Goal: Transaction & Acquisition: Purchase product/service

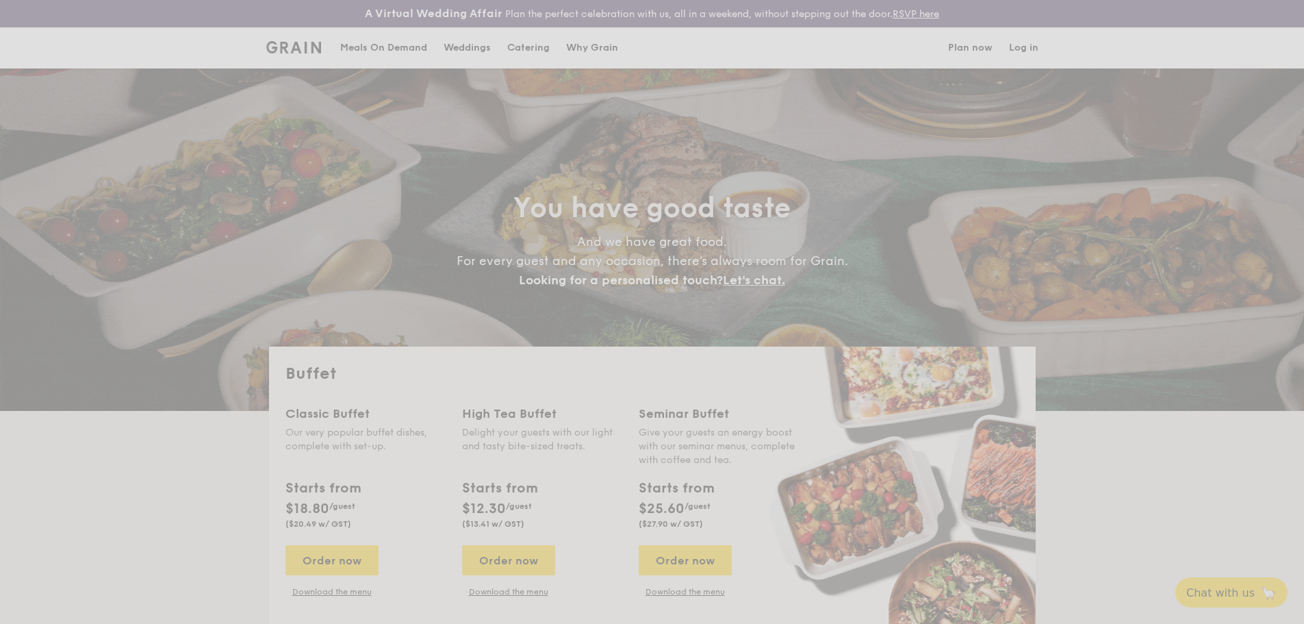
select select
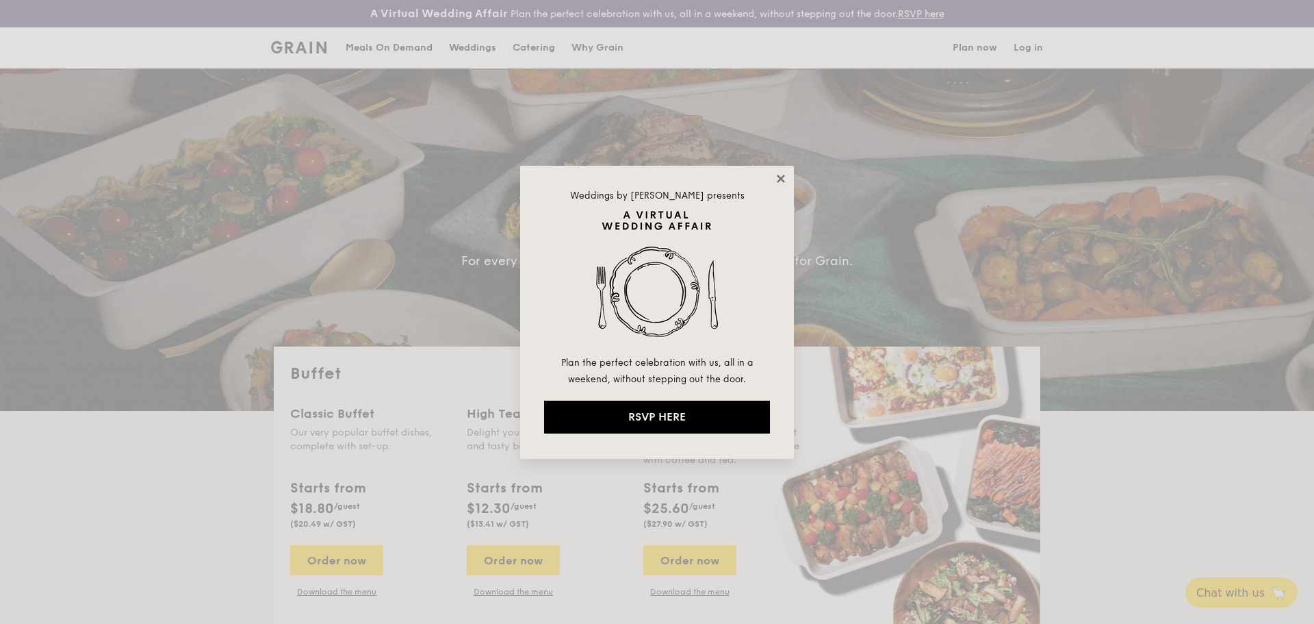
click at [782, 174] on icon at bounding box center [781, 179] width 12 height 12
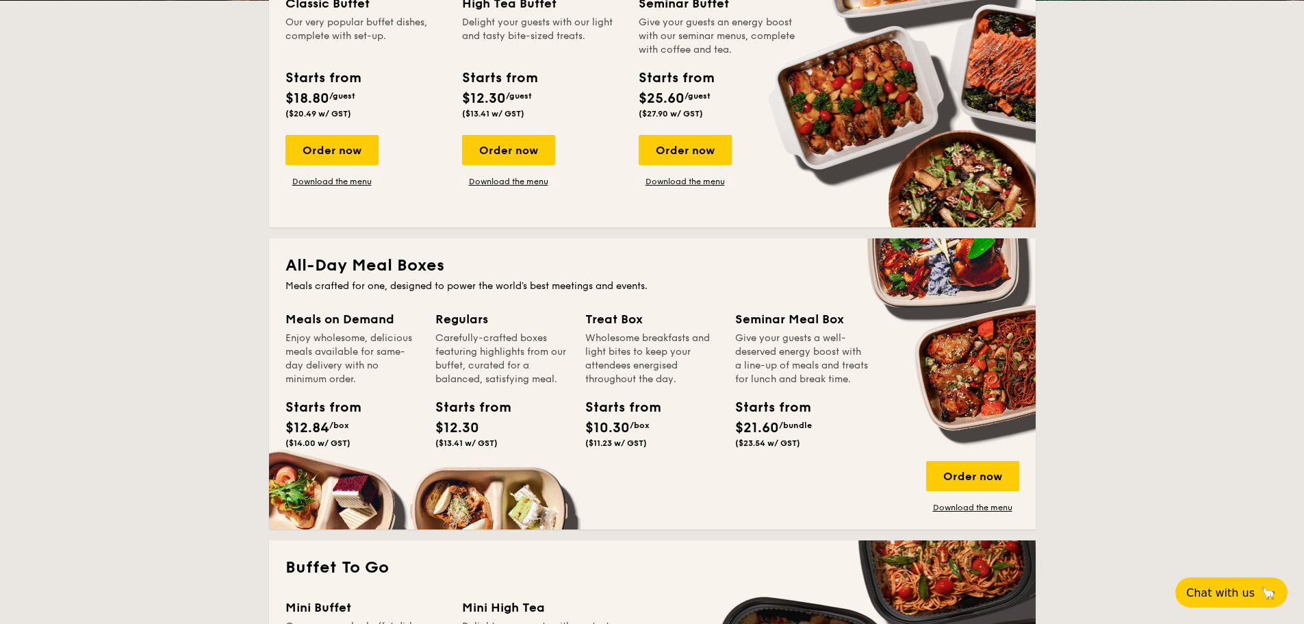
scroll to position [411, 0]
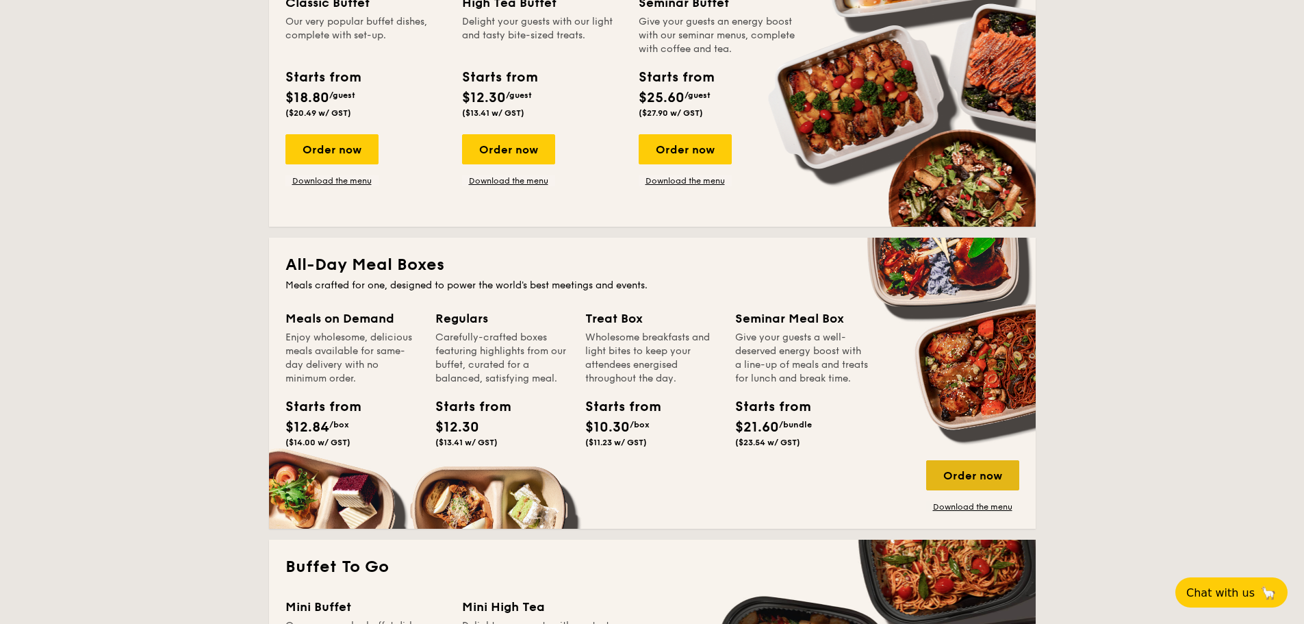
click at [969, 474] on div "Order now" at bounding box center [972, 475] width 93 height 30
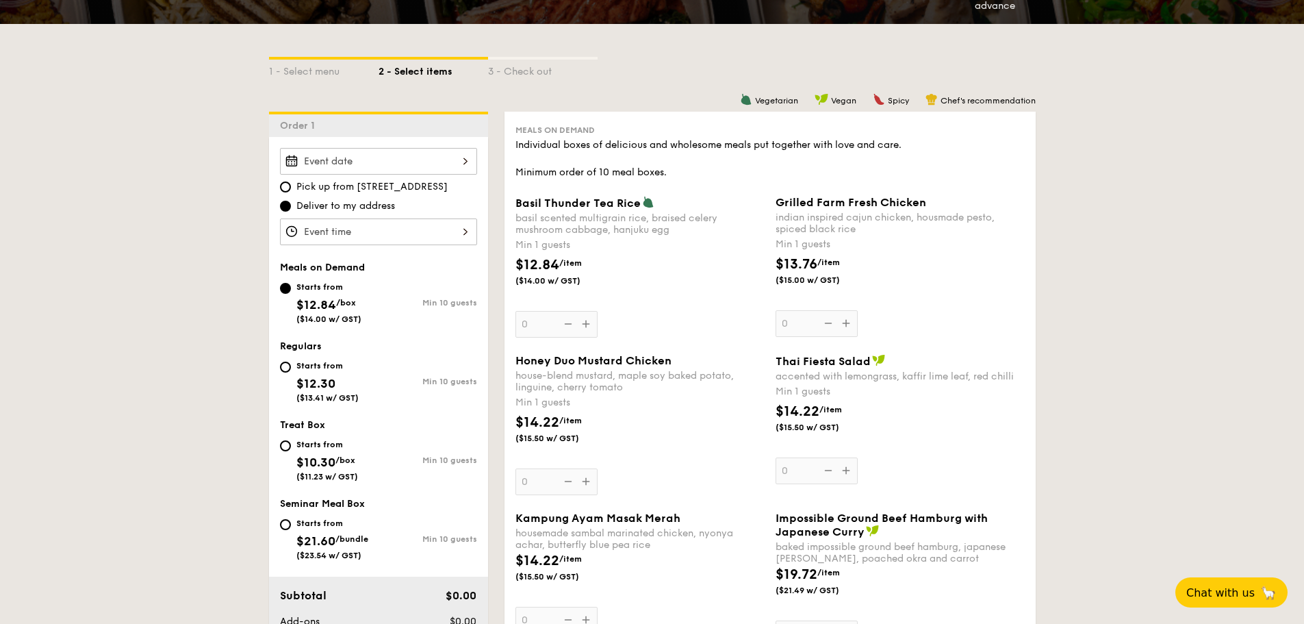
scroll to position [342, 0]
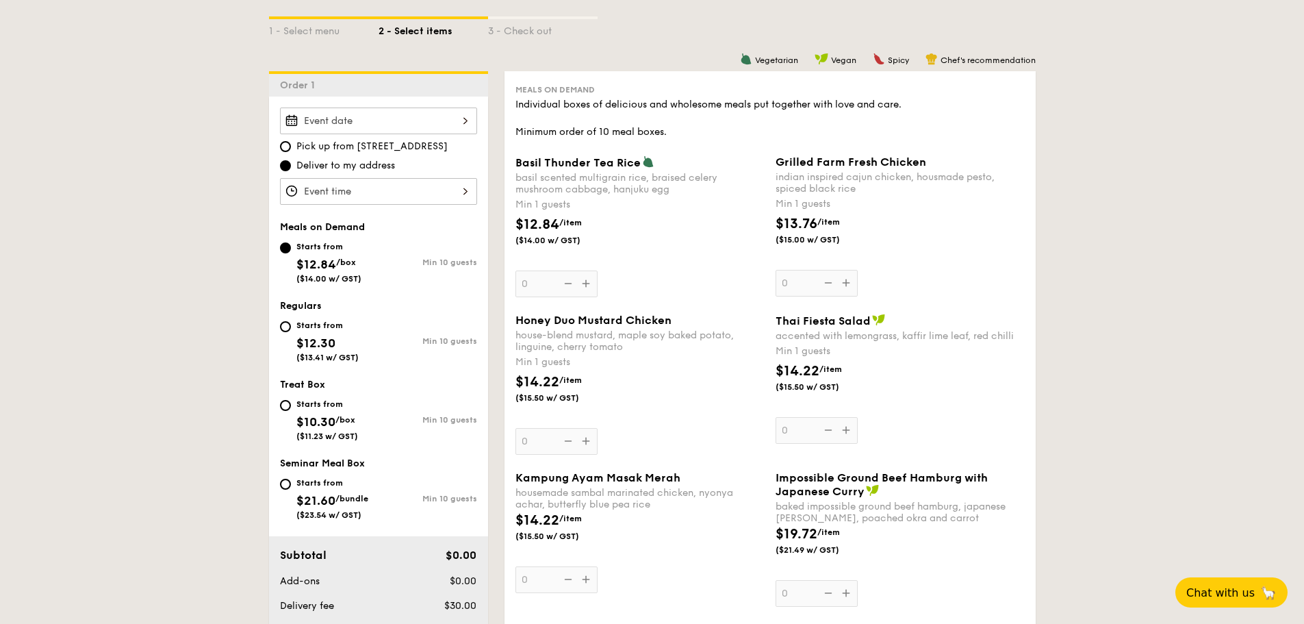
click at [311, 325] on div "Starts from" at bounding box center [327, 325] width 62 height 11
click at [291, 325] on input "Starts from $12.30 ($13.41 w/ GST) Min 10 guests" at bounding box center [285, 326] width 11 height 11
radio input "true"
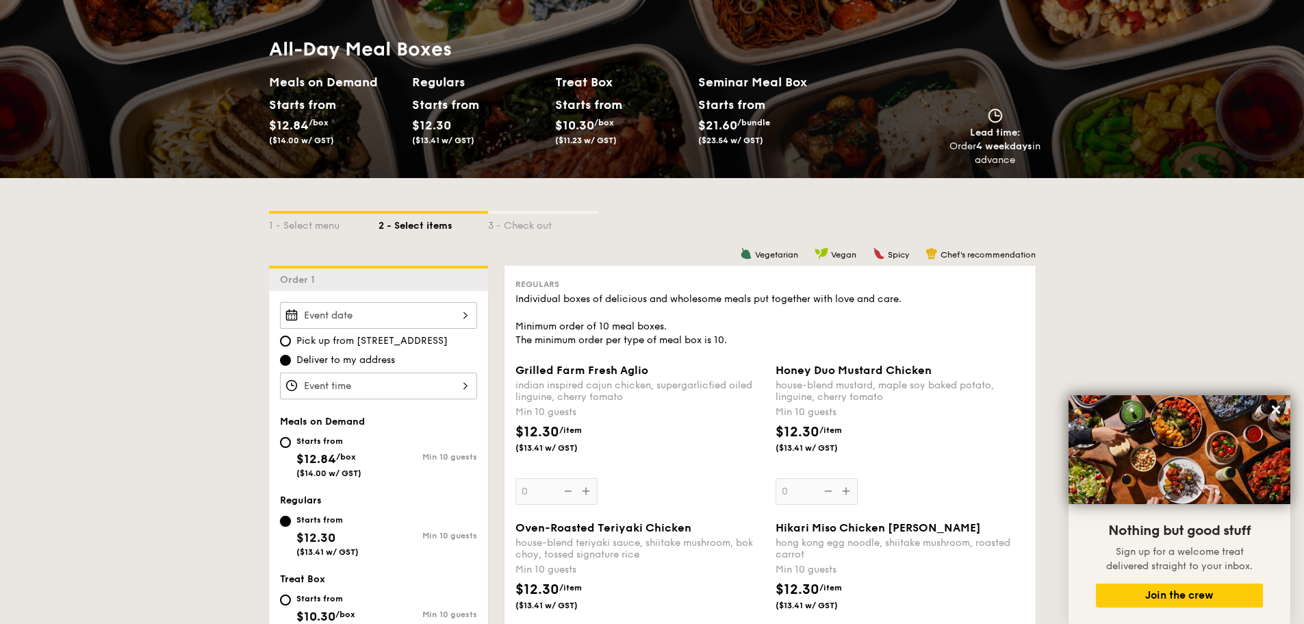
scroll to position [0, 0]
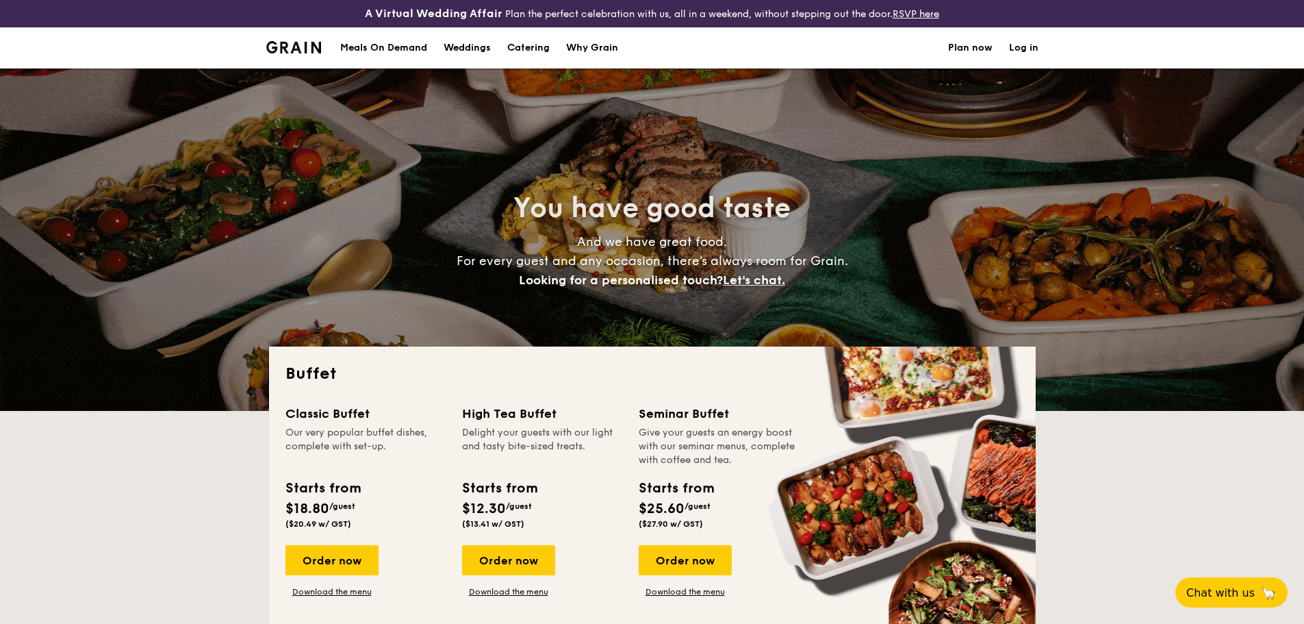
select select
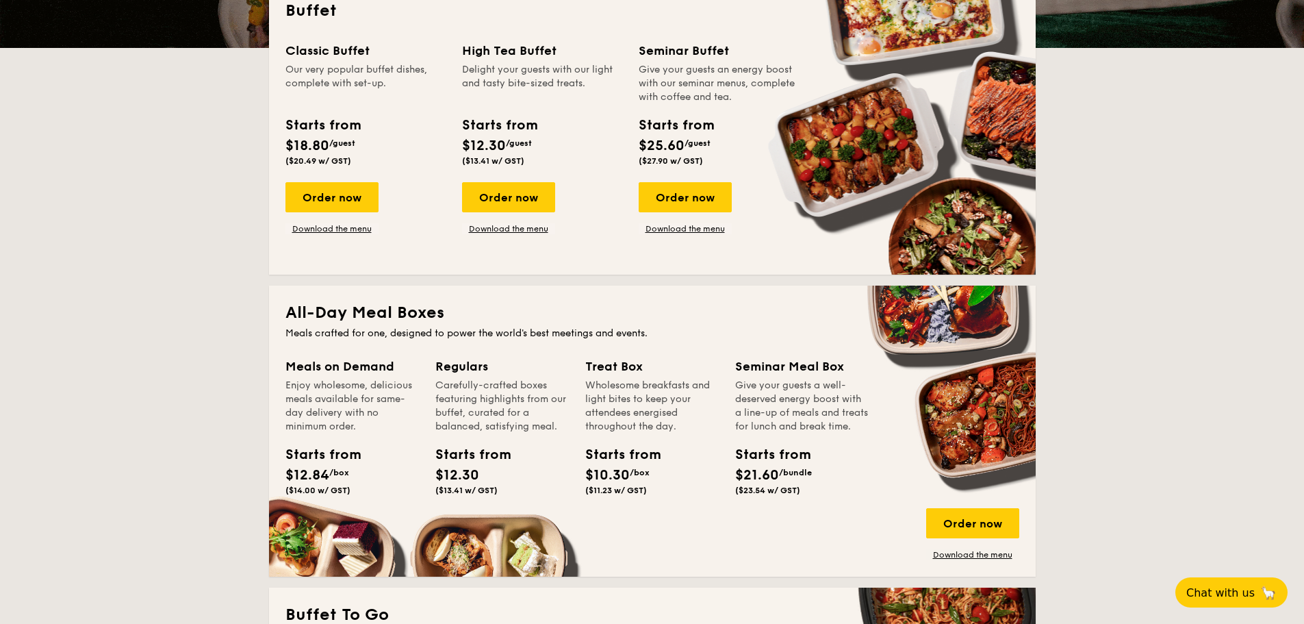
scroll to position [548, 0]
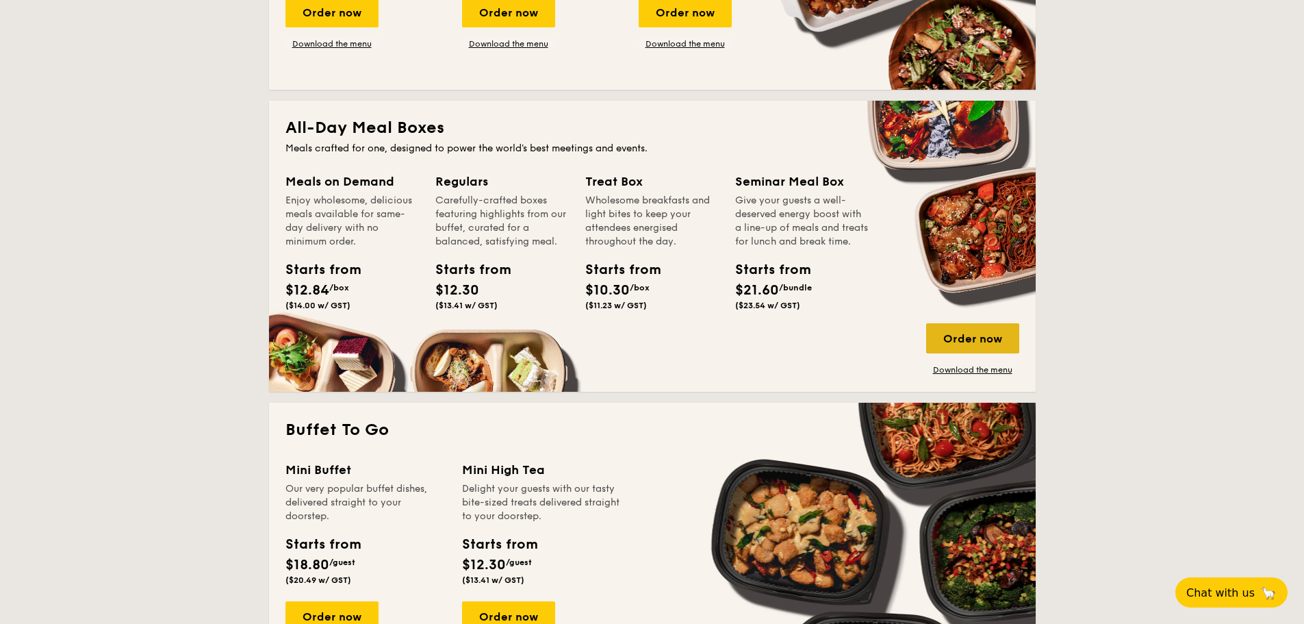
click at [973, 342] on div "Order now" at bounding box center [972, 338] width 93 height 30
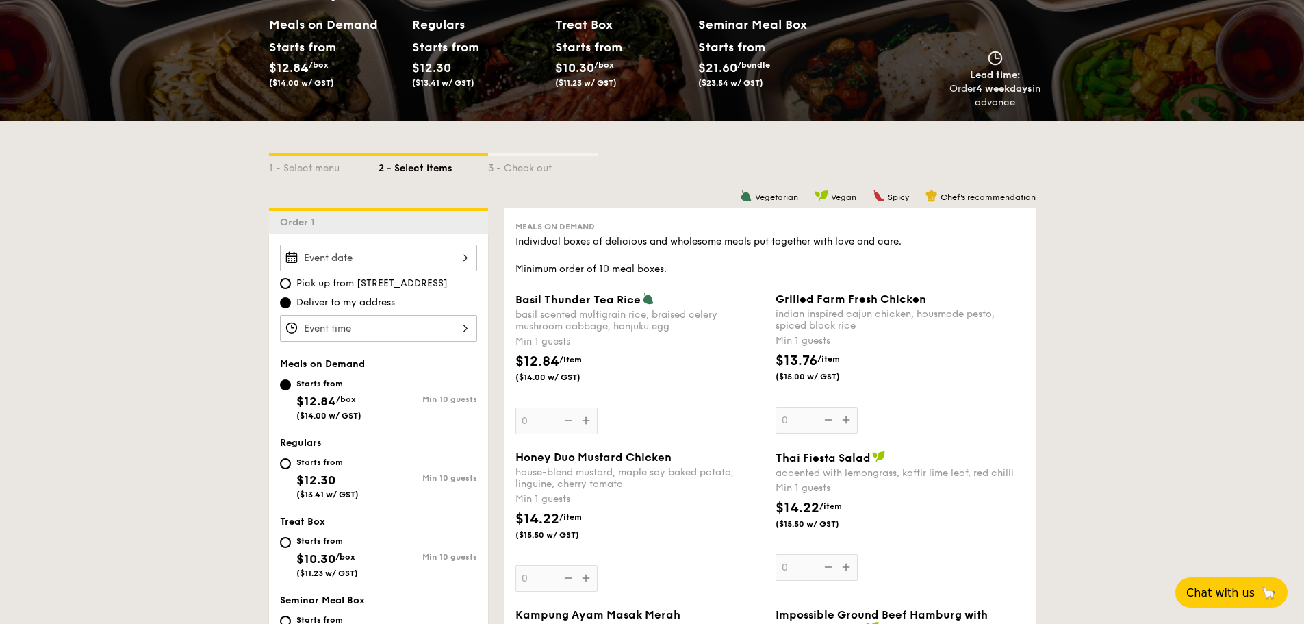
scroll to position [274, 0]
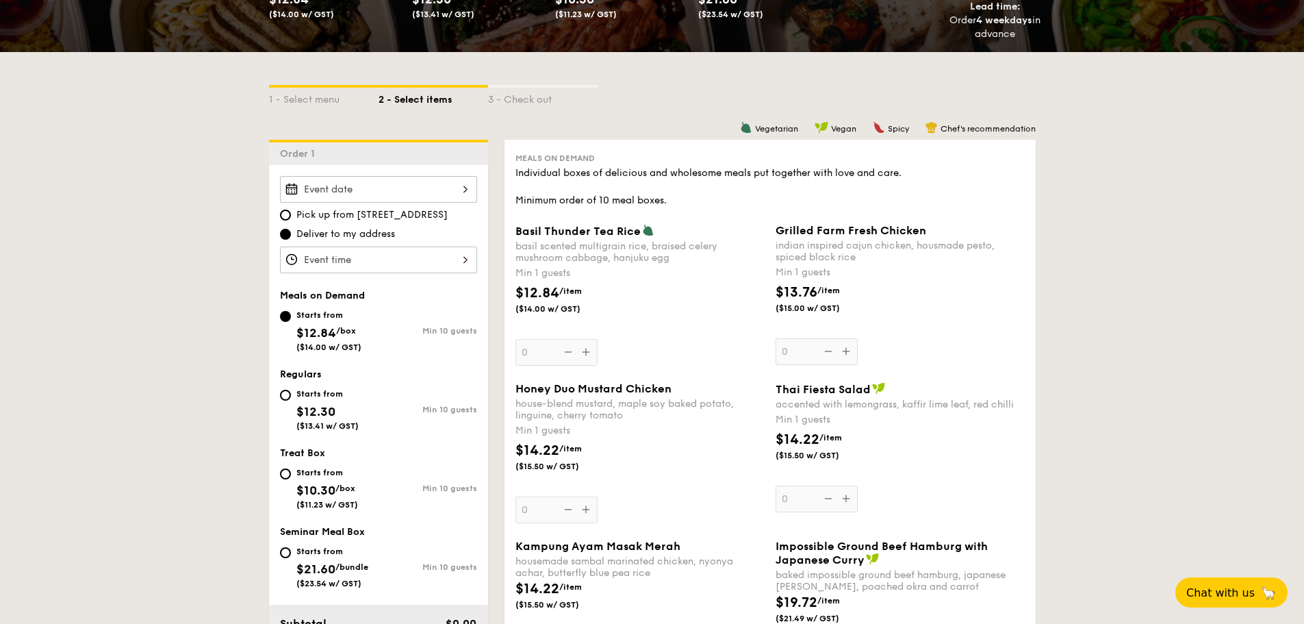
select select
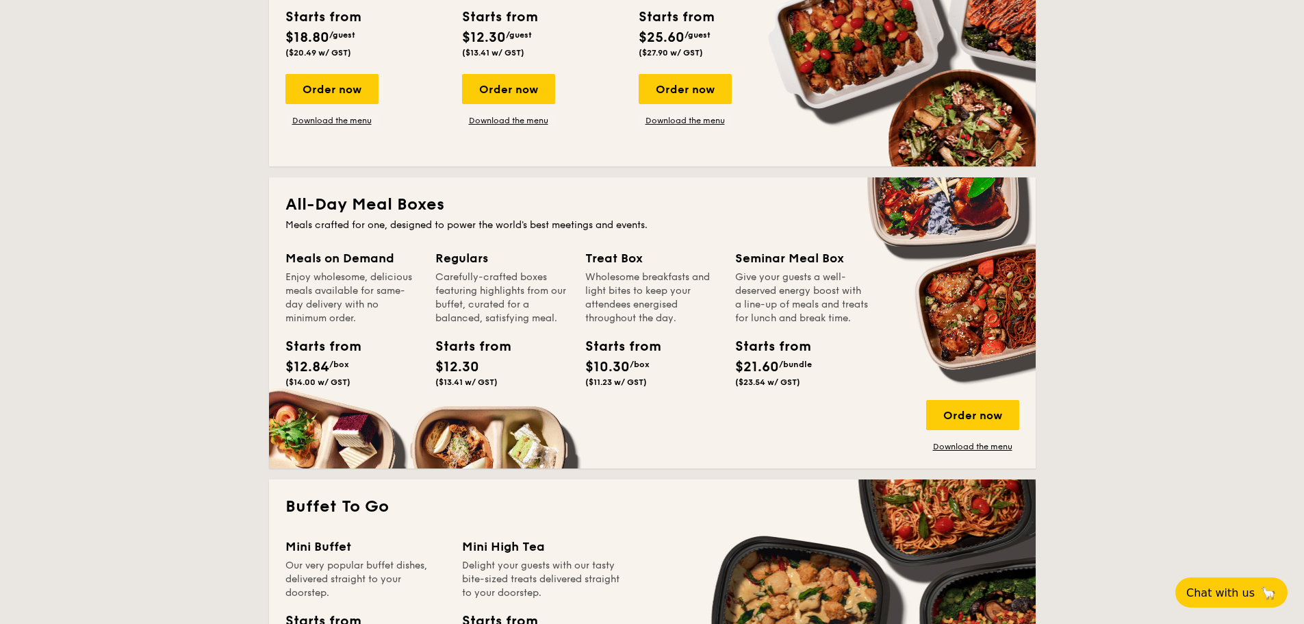
scroll to position [469, 0]
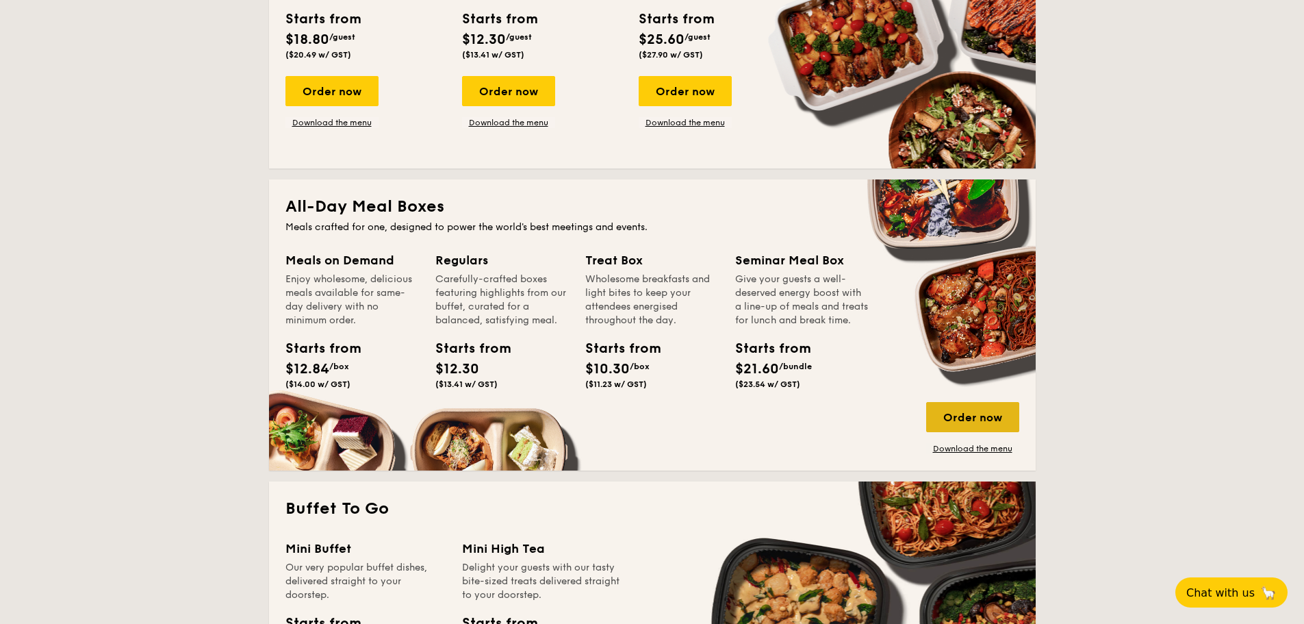
click at [969, 420] on div "Order now" at bounding box center [972, 417] width 93 height 30
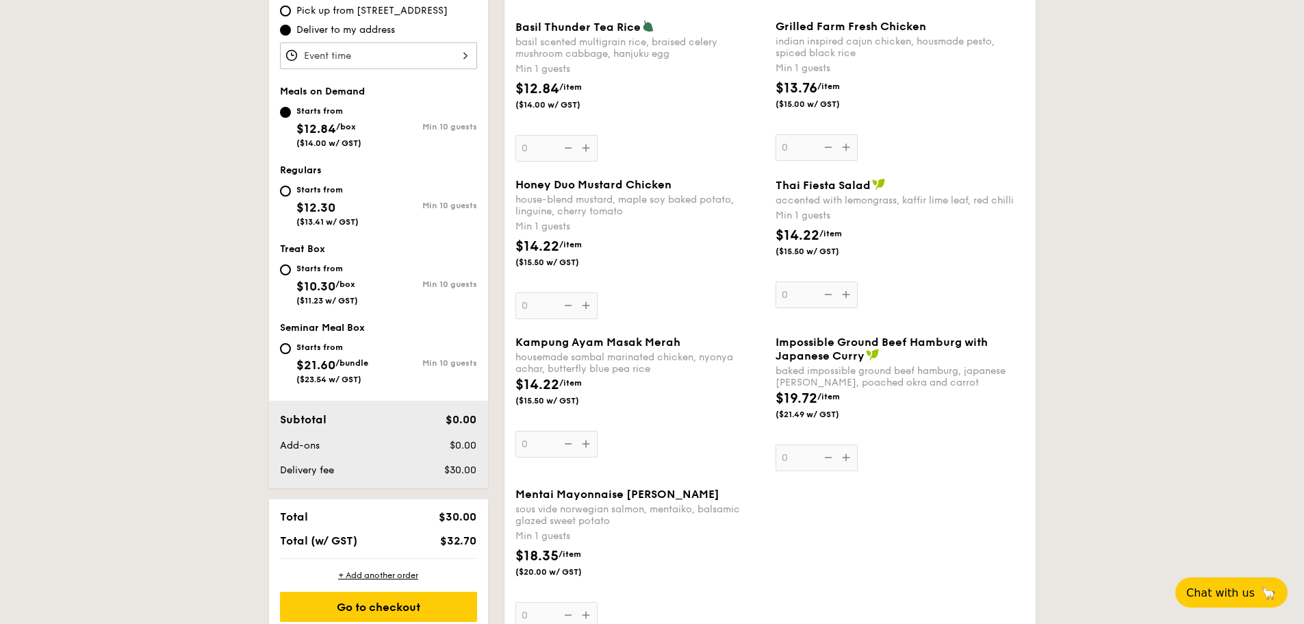
scroll to position [479, 0]
click at [303, 350] on div "Starts from" at bounding box center [332, 345] width 72 height 11
click at [291, 350] on input "Starts from $21.60 /bundle ($23.54 w/ GST) Min 10 guests" at bounding box center [285, 347] width 11 height 11
radio input "true"
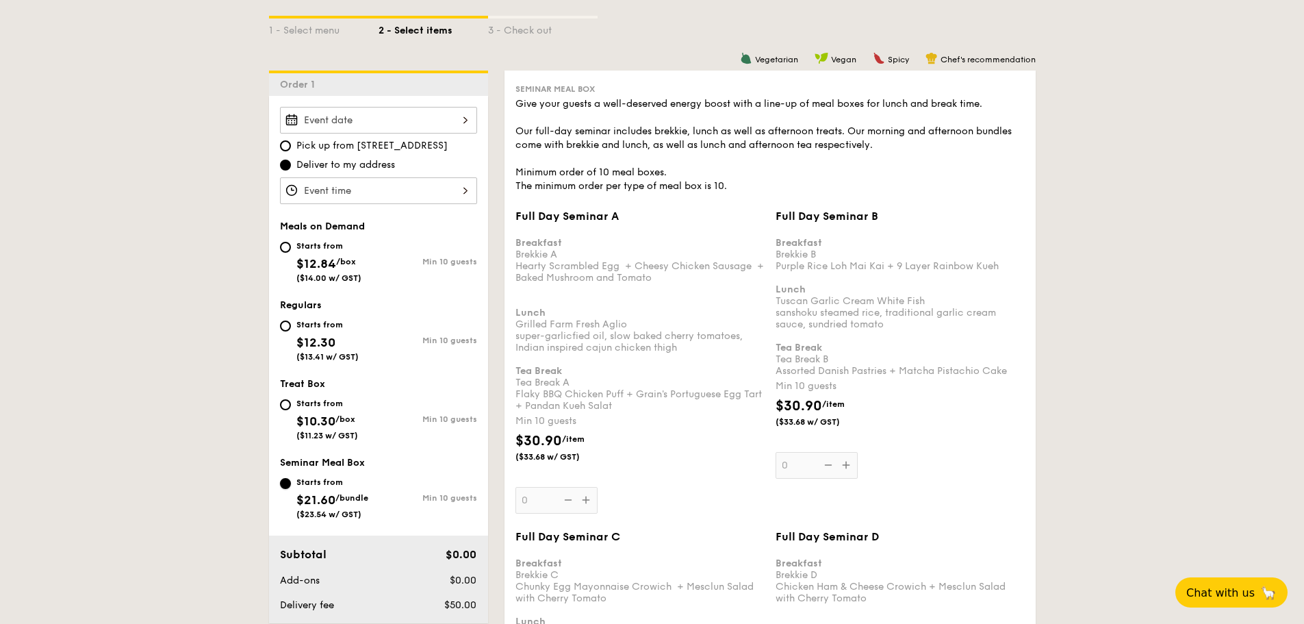
scroll to position [342, 0]
click at [301, 325] on div "Starts from" at bounding box center [327, 325] width 62 height 11
click at [291, 325] on input "Starts from $12.30 ($13.41 w/ GST) Min 10 guests" at bounding box center [285, 326] width 11 height 11
radio input "true"
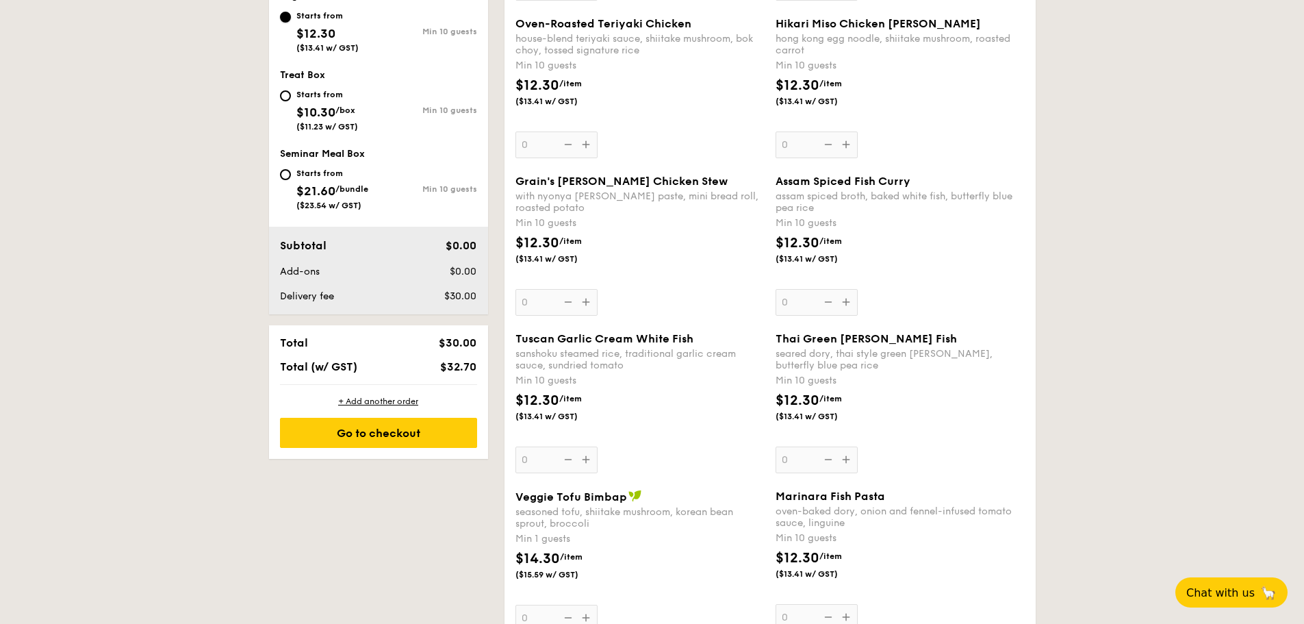
scroll to position [0, 0]
